Goal: Contribute content

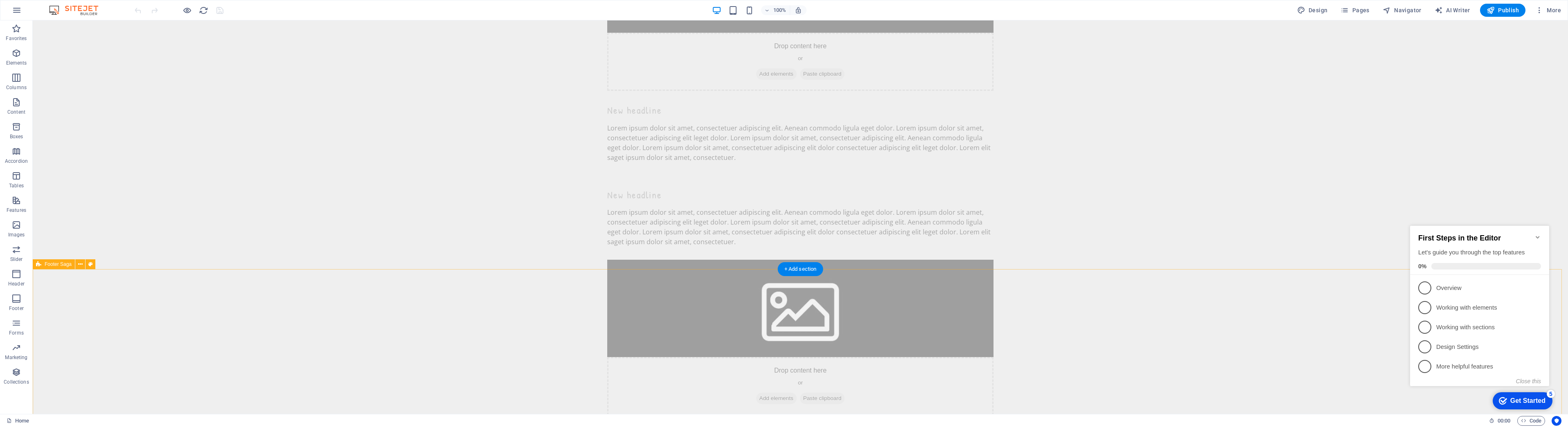
scroll to position [3485, 0]
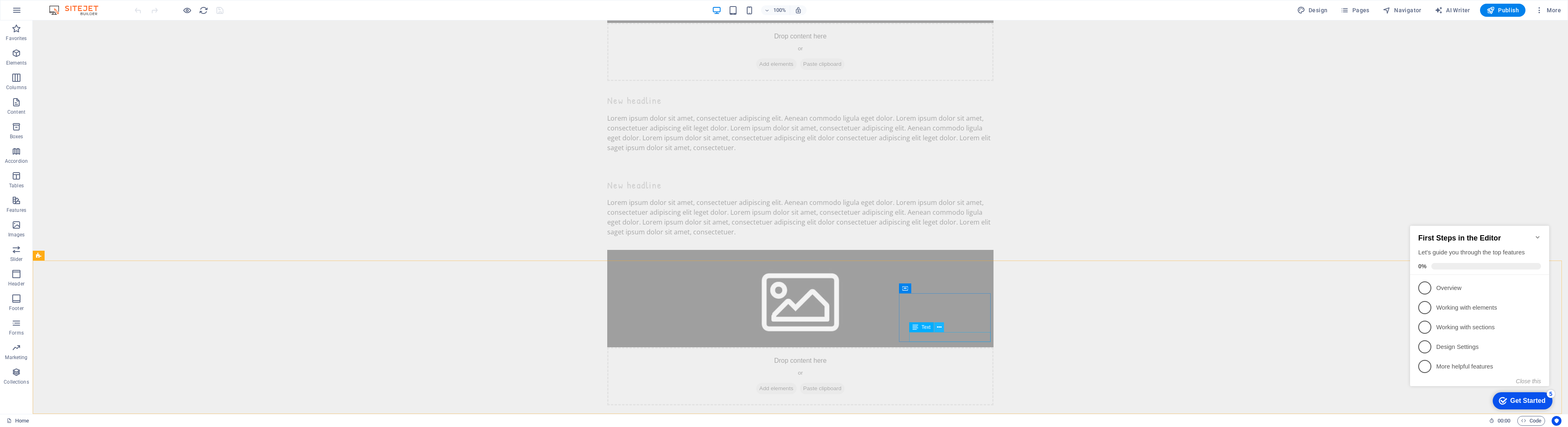
click at [940, 326] on icon at bounding box center [939, 327] width 4 height 9
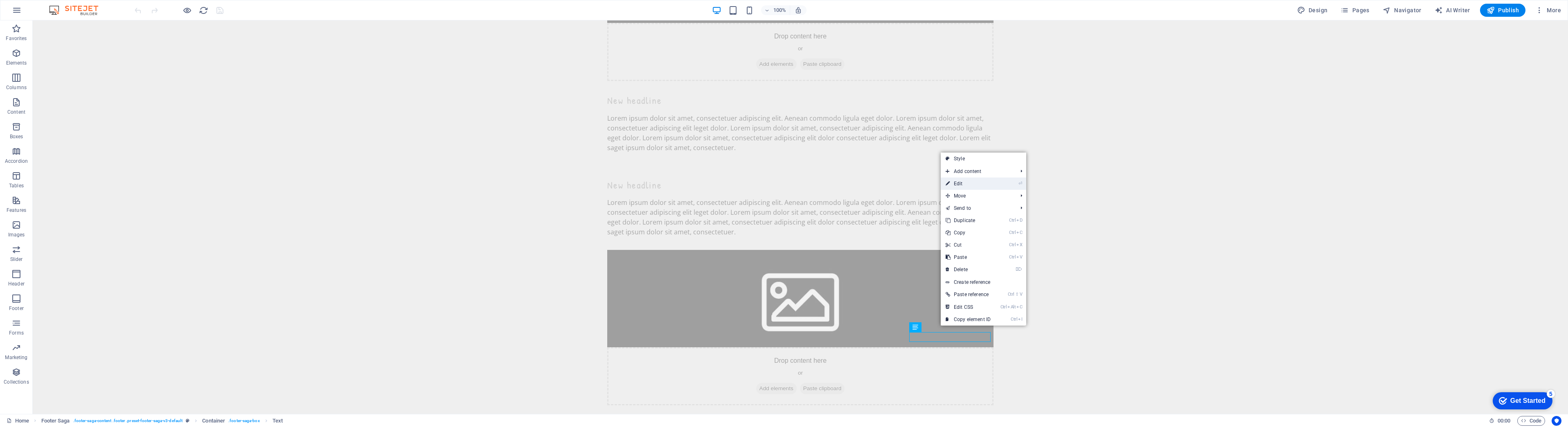
click at [966, 186] on link "⏎ Edit" at bounding box center [968, 184] width 55 height 12
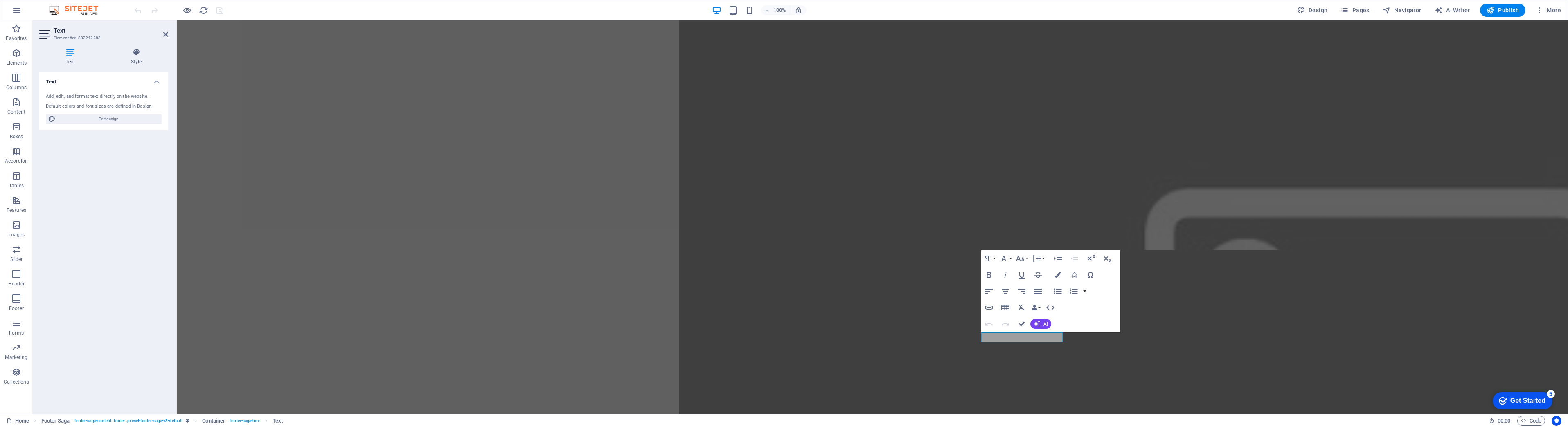
click at [1108, 317] on div "Paragraph Format Normal Heading 1 Heading 2 Heading 3 Heading 4 Heading 5 Headi…" at bounding box center [1051, 291] width 139 height 82
click at [987, 304] on icon "button" at bounding box center [989, 307] width 10 height 10
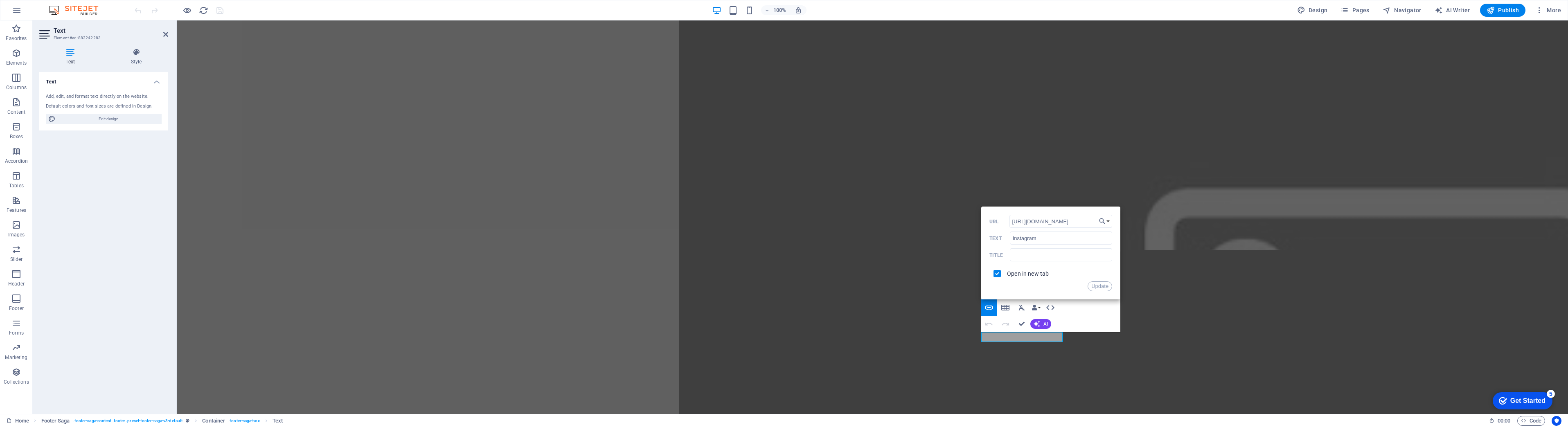
drag, startPoint x: 1084, startPoint y: 221, endPoint x: 982, endPoint y: 215, distance: 102.2
click at [982, 215] on div "Back Choose Link Home Subpage Legal Notice Privacy Choose file ... [URL][DOMAIN…" at bounding box center [1051, 252] width 139 height 93
type input "[URL][DOMAIN_NAME]"
click at [1012, 240] on input "Instagram" at bounding box center [1061, 238] width 102 height 13
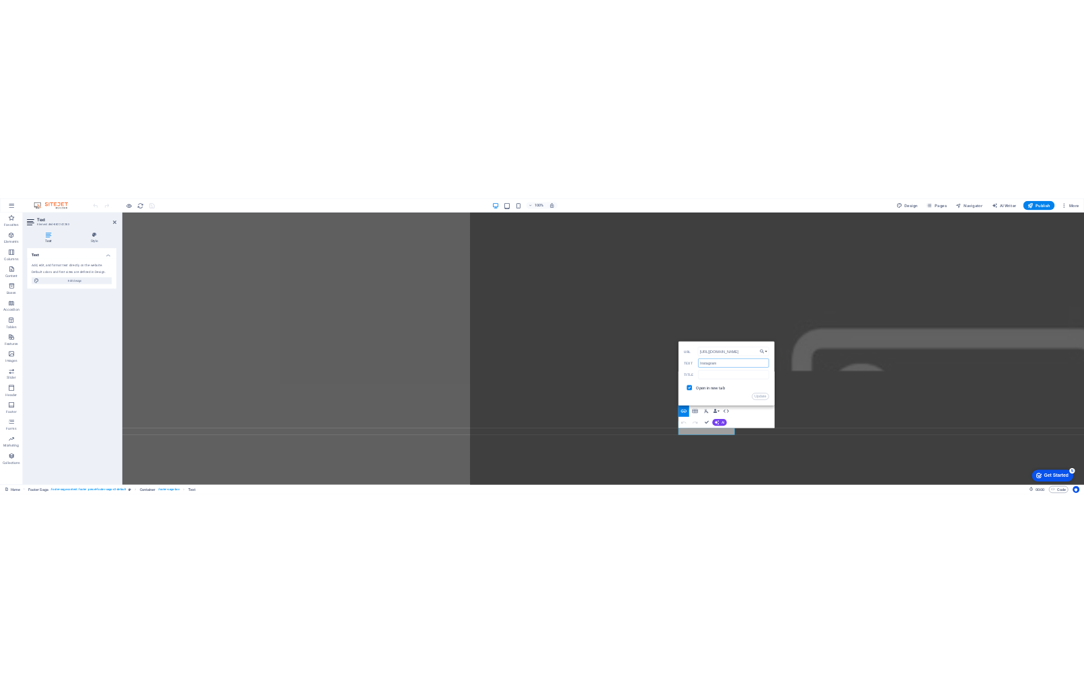
scroll to position [0, 0]
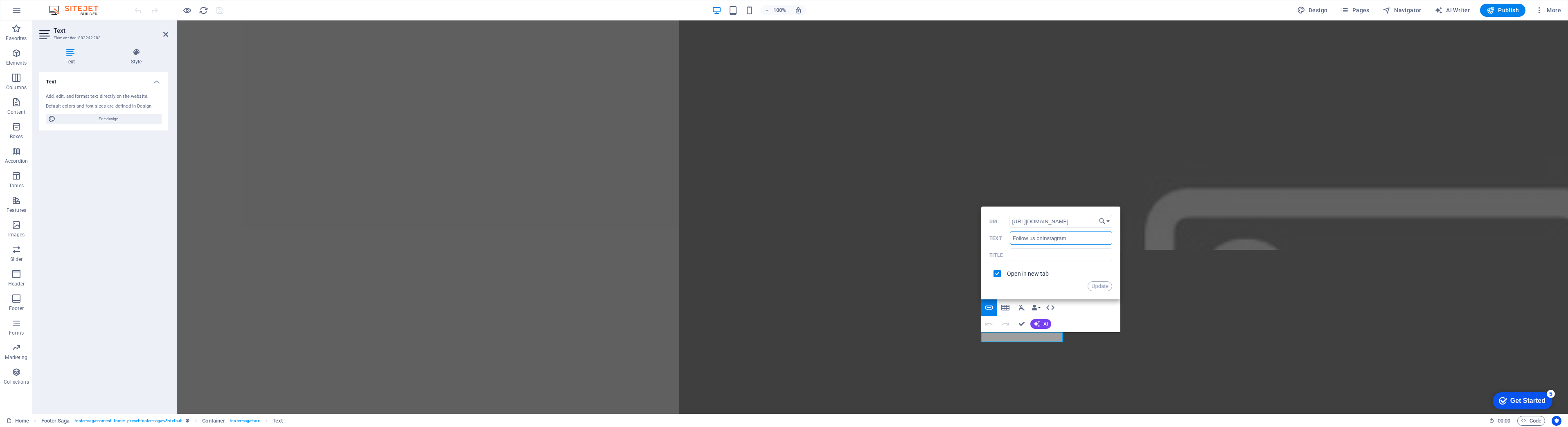
type input "Follow us on Instagram"
click at [1094, 284] on button "Update" at bounding box center [1100, 286] width 24 height 10
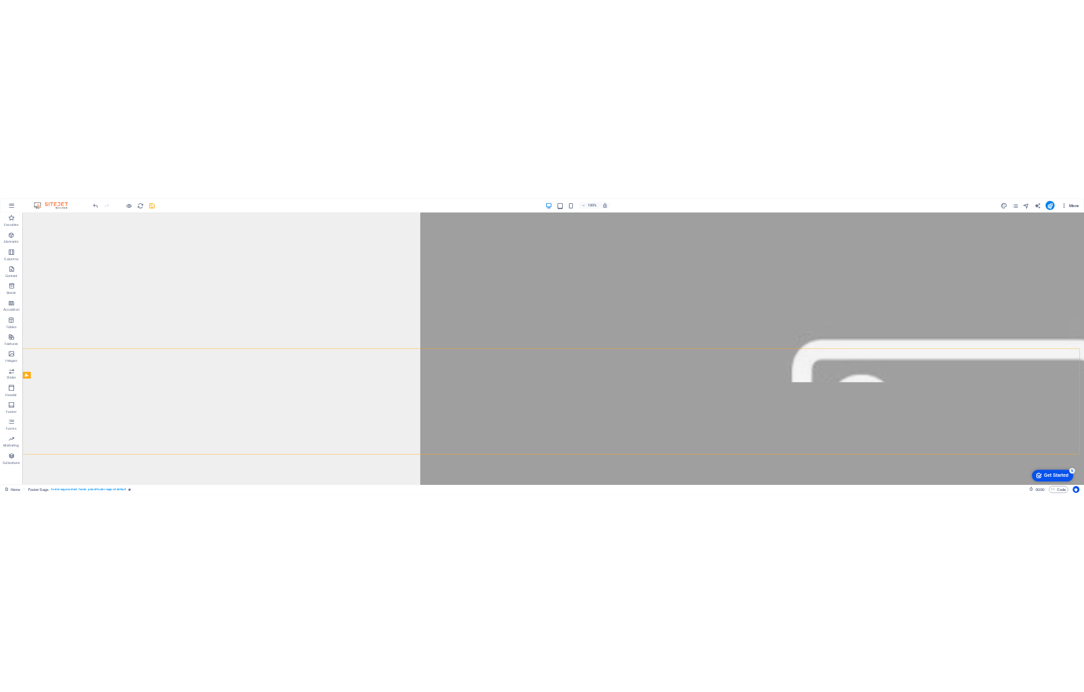
scroll to position [5802, 0]
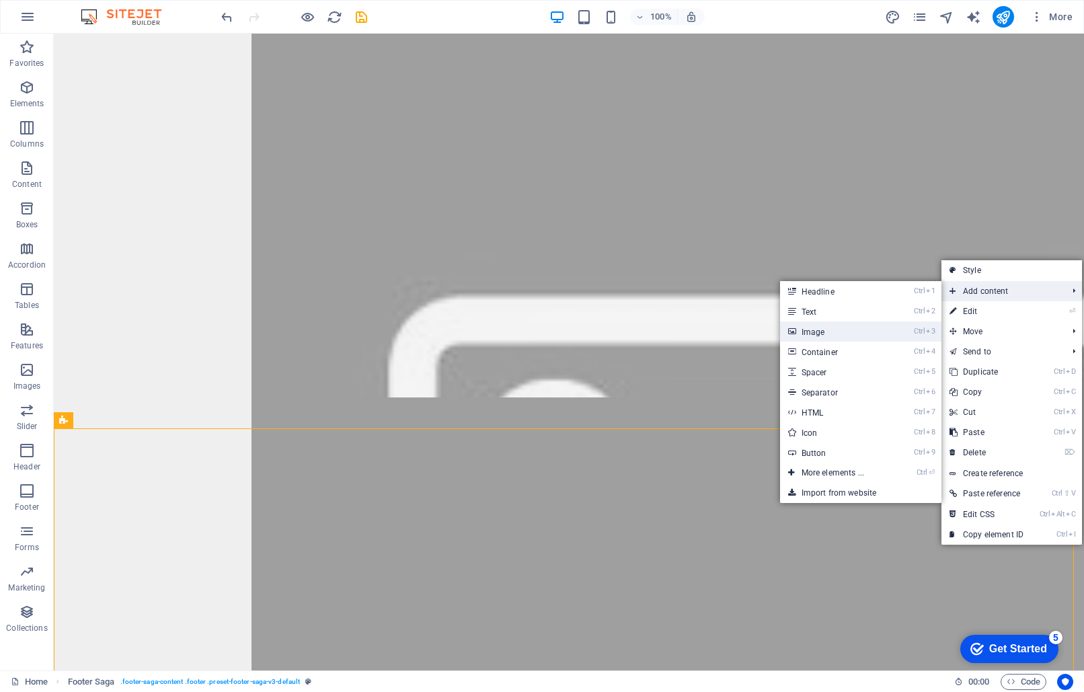
click at [813, 323] on link "Ctrl 3 Image" at bounding box center [835, 331] width 111 height 20
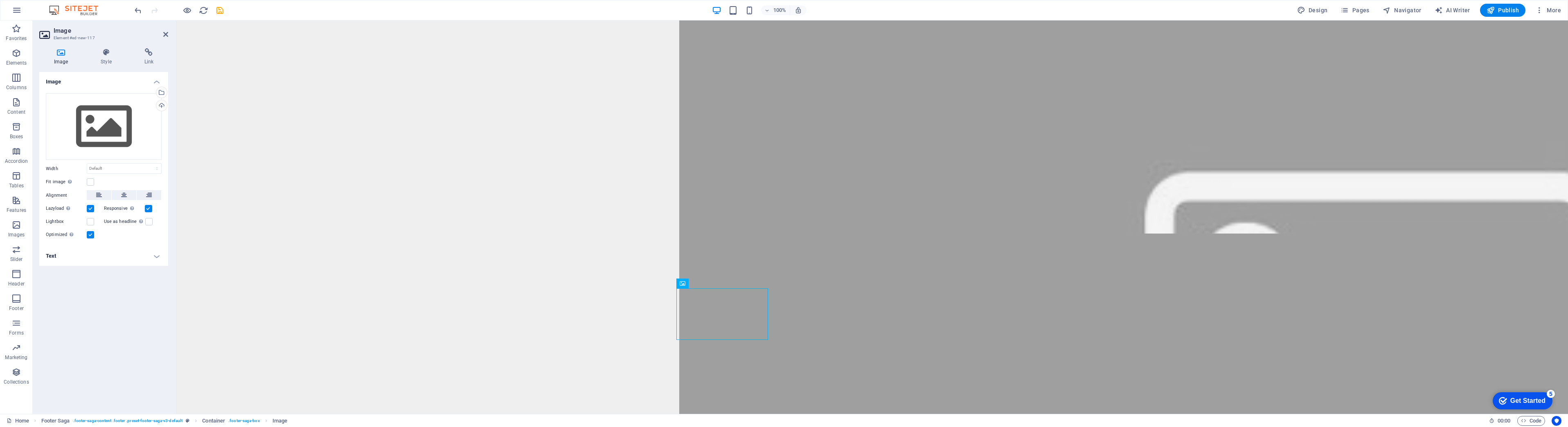
scroll to position [3526, 0]
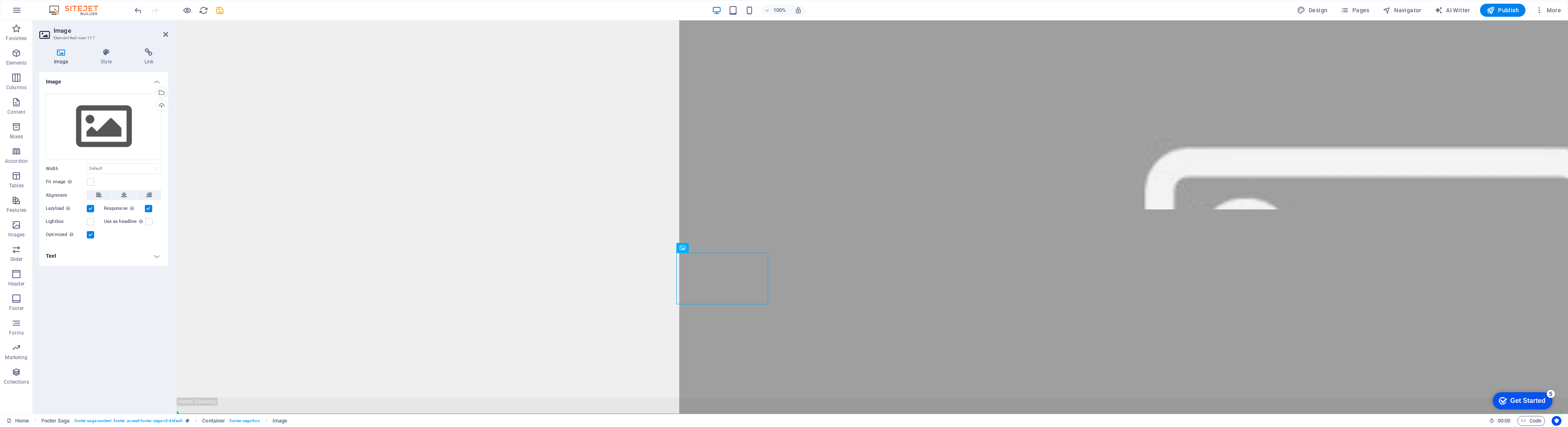
drag, startPoint x: 695, startPoint y: 314, endPoint x: 988, endPoint y: 318, distance: 293.0
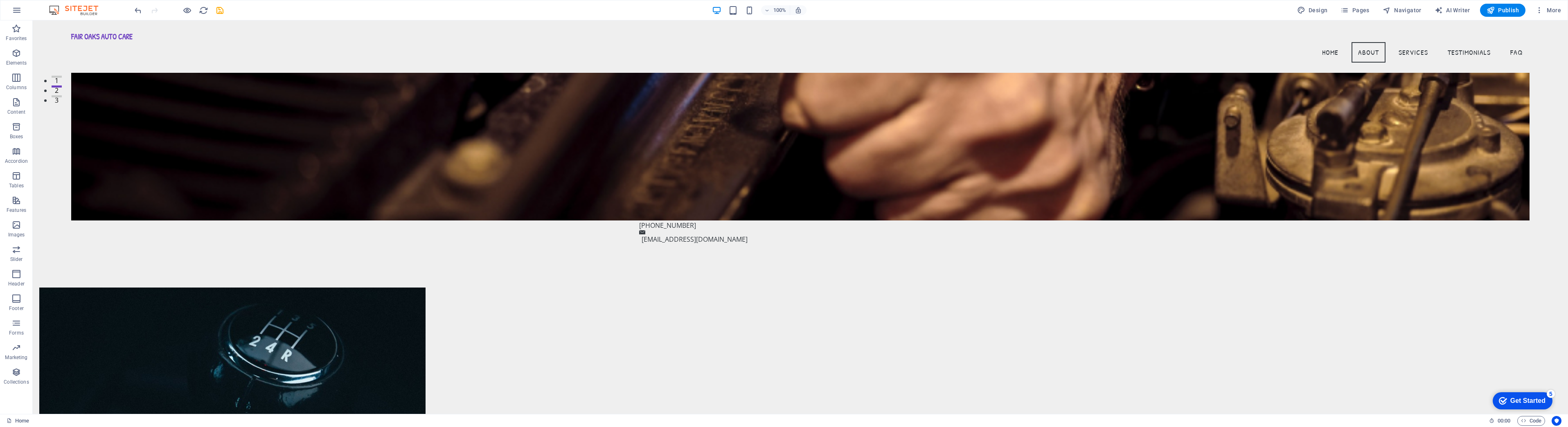
scroll to position [0, 0]
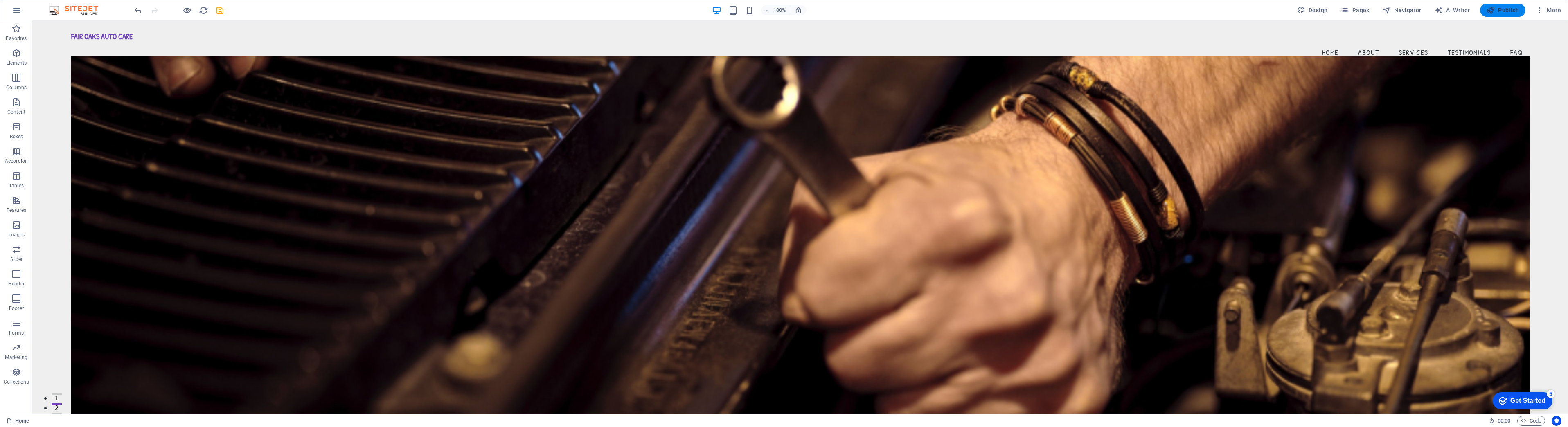
click at [1497, 12] on span "Publish" at bounding box center [1502, 10] width 32 height 8
